Goal: Share content

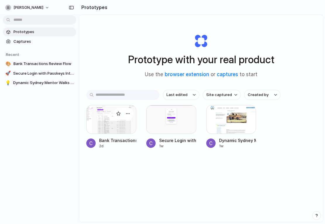
click at [109, 125] on div at bounding box center [111, 119] width 50 height 29
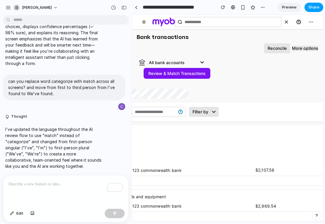
click at [315, 7] on span "Share" at bounding box center [313, 7] width 11 height 6
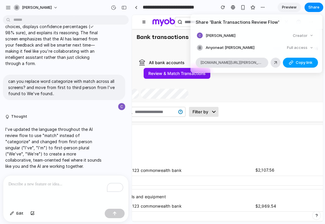
click at [300, 63] on span "Copy link" at bounding box center [303, 63] width 17 height 6
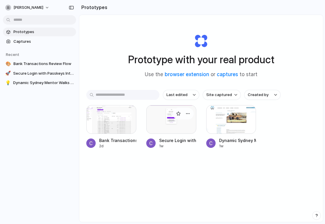
click at [158, 118] on div at bounding box center [171, 119] width 50 height 29
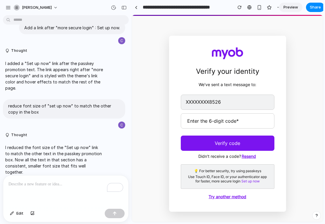
click at [301, 30] on body "Verify your identity We’ve sent a text message to: XXXXXXXX8526 Enter the 6-dig…" at bounding box center [227, 118] width 191 height 207
click at [312, 10] on button "Share" at bounding box center [315, 7] width 19 height 9
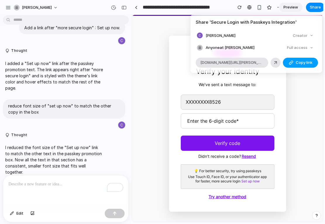
click at [298, 63] on span "Copy link" at bounding box center [303, 63] width 17 height 6
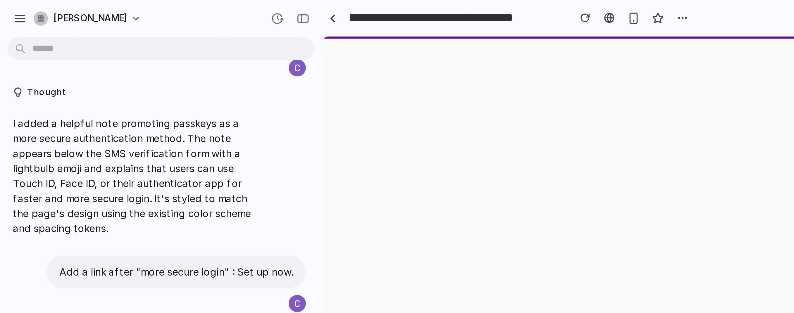
scroll to position [33, 0]
